Goal: Task Accomplishment & Management: Manage account settings

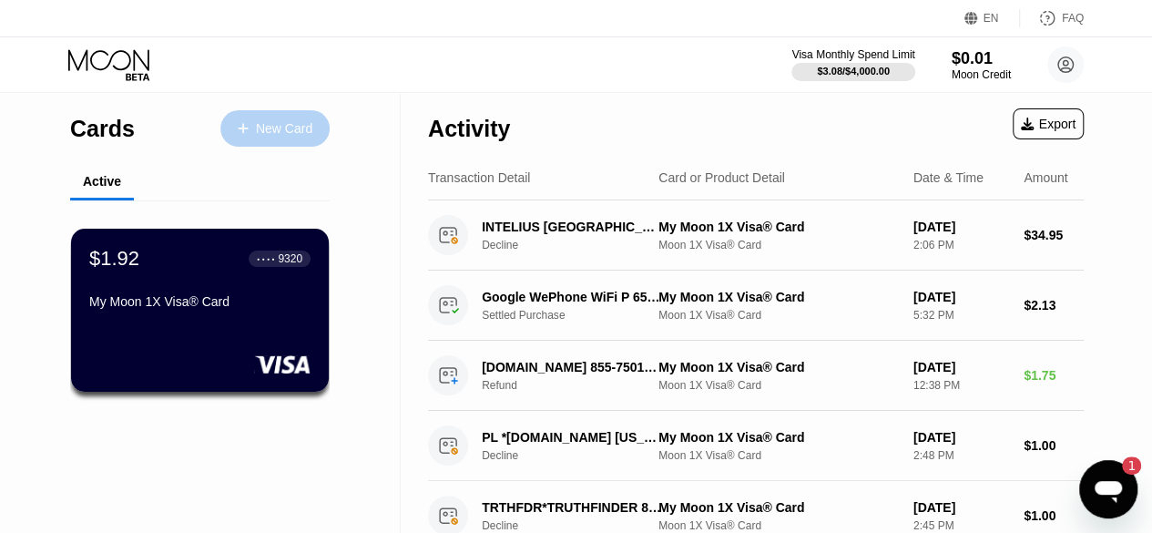
click at [295, 141] on div "New Card" at bounding box center [274, 128] width 109 height 36
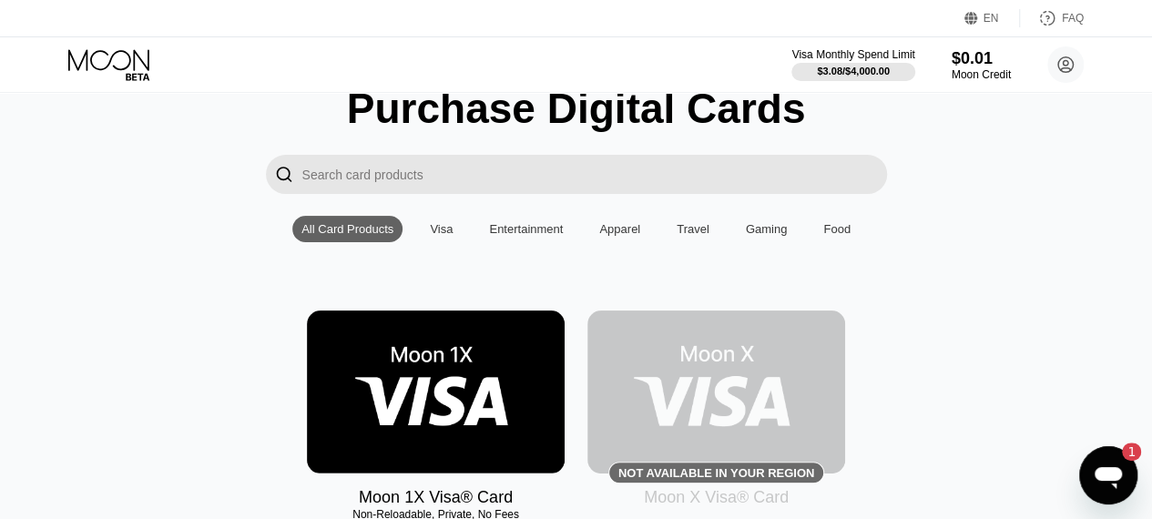
scroll to position [73, 0]
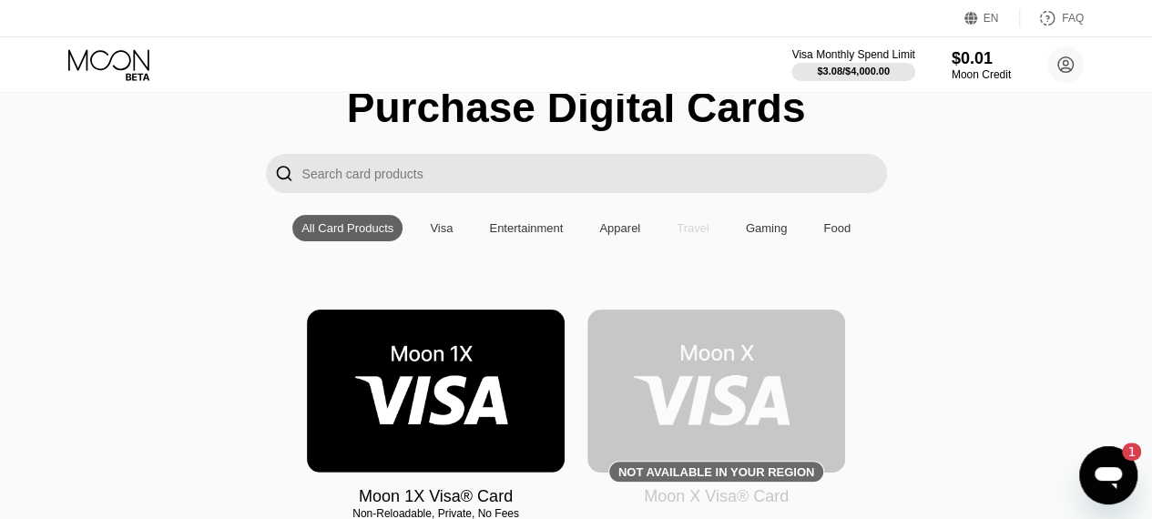
click at [692, 229] on div "Travel" at bounding box center [692, 228] width 33 height 14
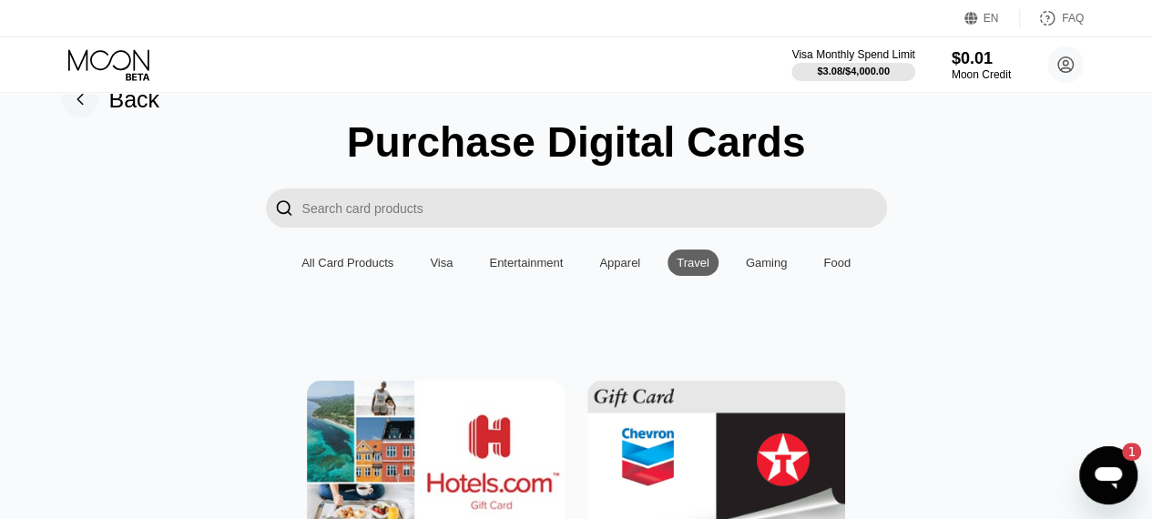
scroll to position [37, 0]
click at [501, 267] on div "Entertainment" at bounding box center [526, 264] width 74 height 14
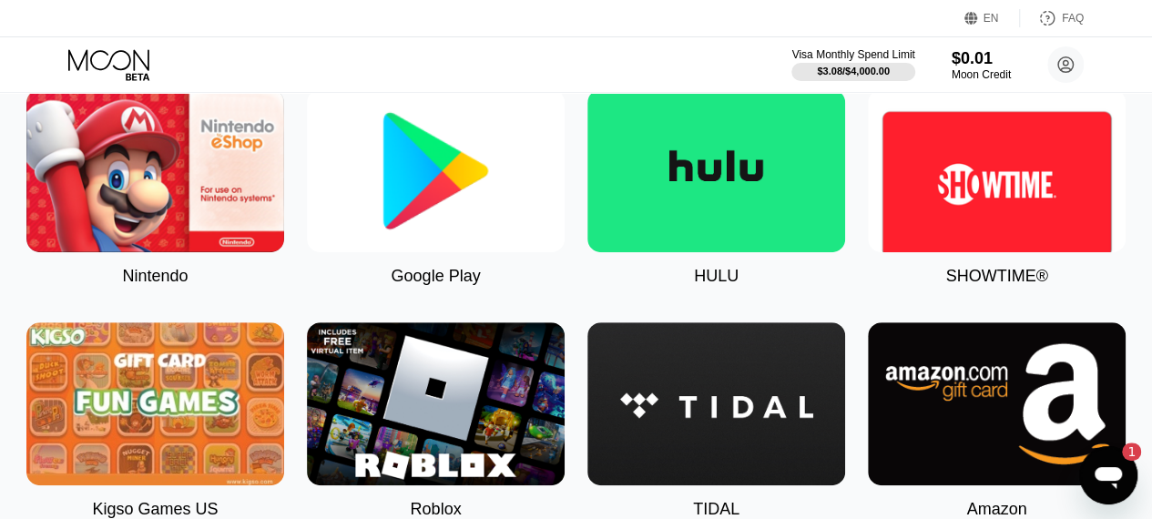
scroll to position [382, 0]
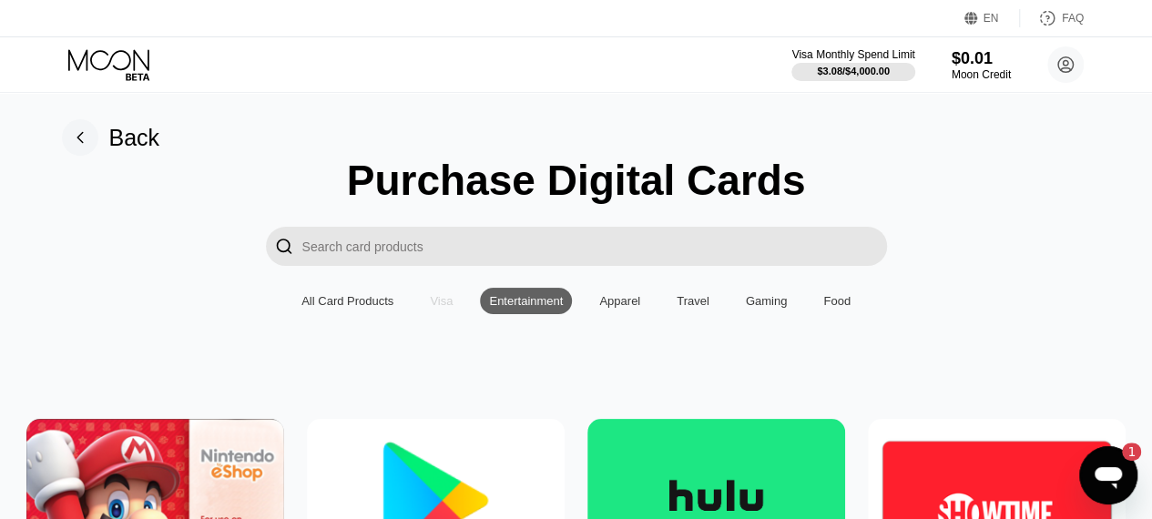
click at [445, 307] on div "Visa" at bounding box center [441, 301] width 23 height 14
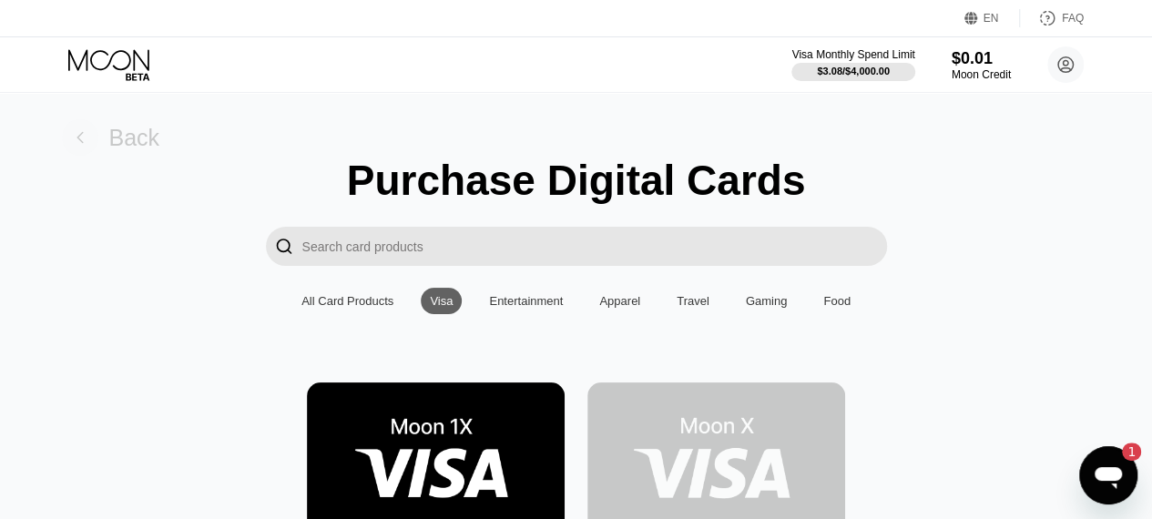
click at [77, 136] on icon at bounding box center [79, 138] width 5 height 10
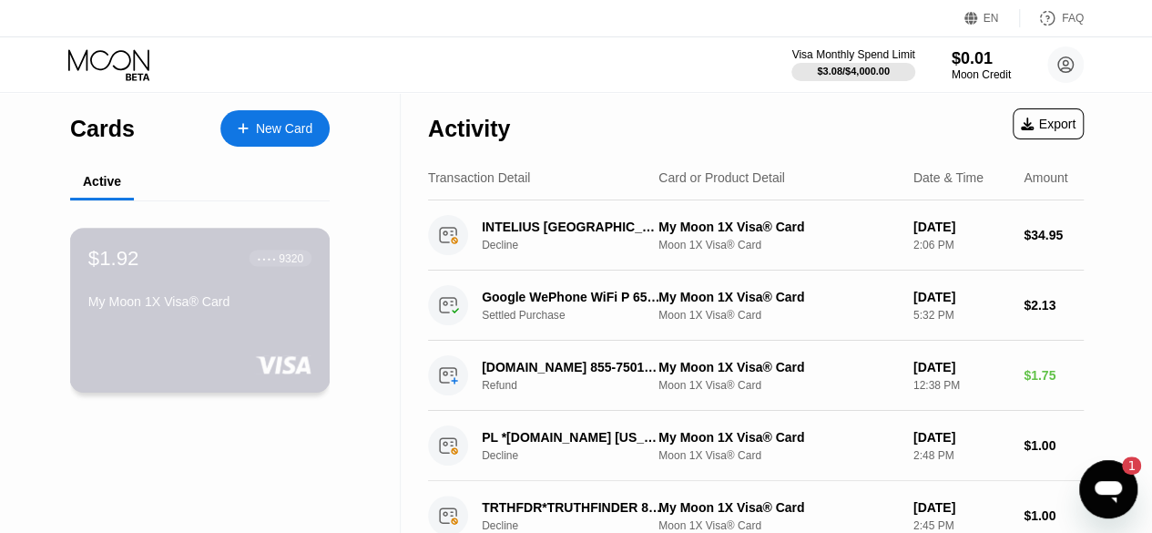
click at [219, 292] on div "$1.92 ● ● ● ● 9320 My Moon 1X Visa® Card" at bounding box center [199, 281] width 223 height 70
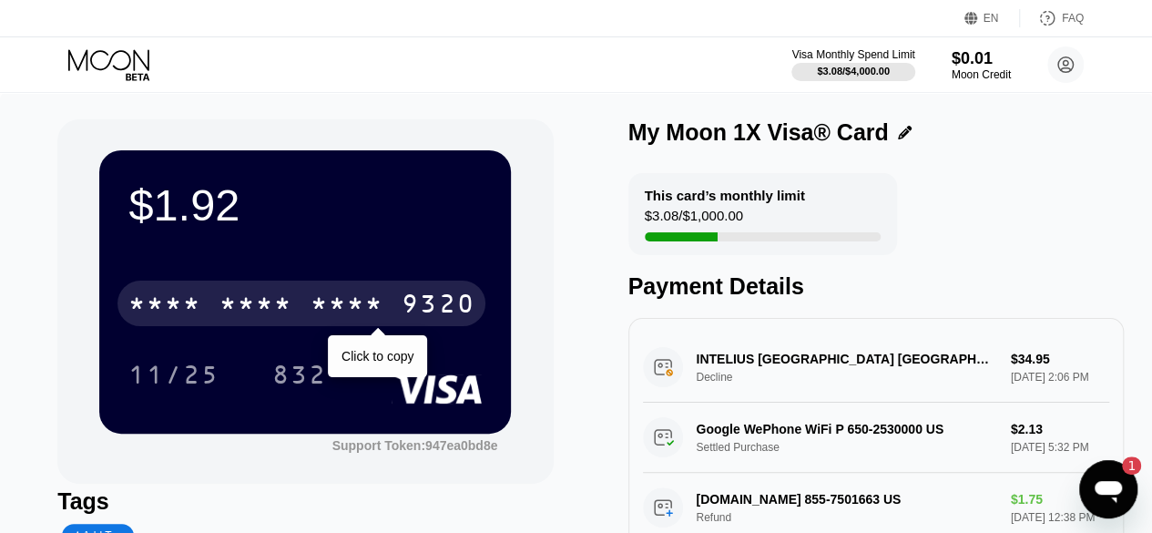
click at [415, 305] on div "9320" at bounding box center [437, 305] width 73 height 29
click at [432, 307] on div "9320" at bounding box center [437, 305] width 73 height 29
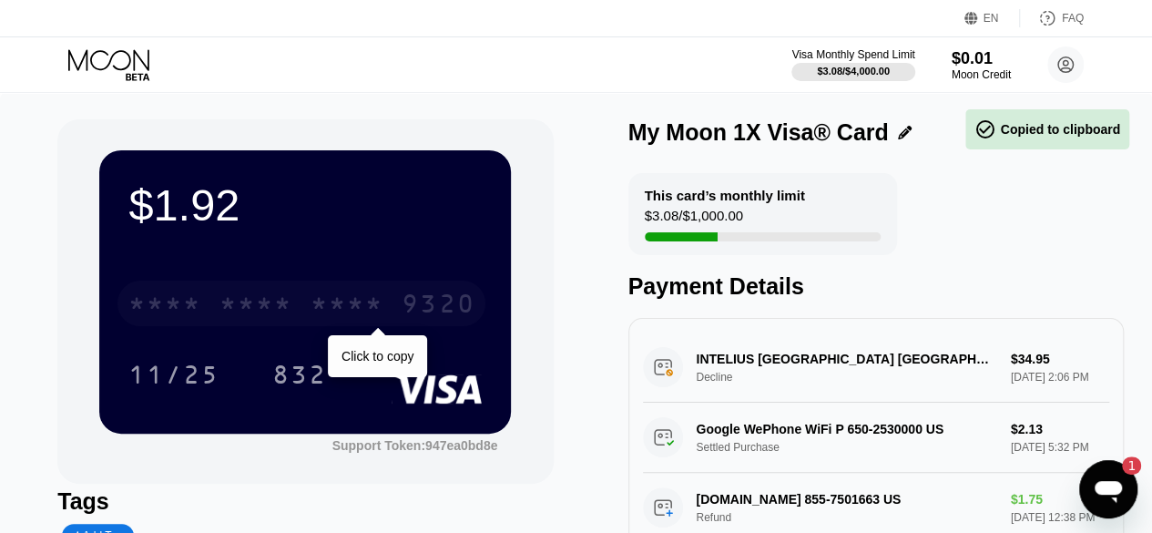
click at [452, 306] on div "9320" at bounding box center [437, 305] width 73 height 29
